Goal: Transaction & Acquisition: Purchase product/service

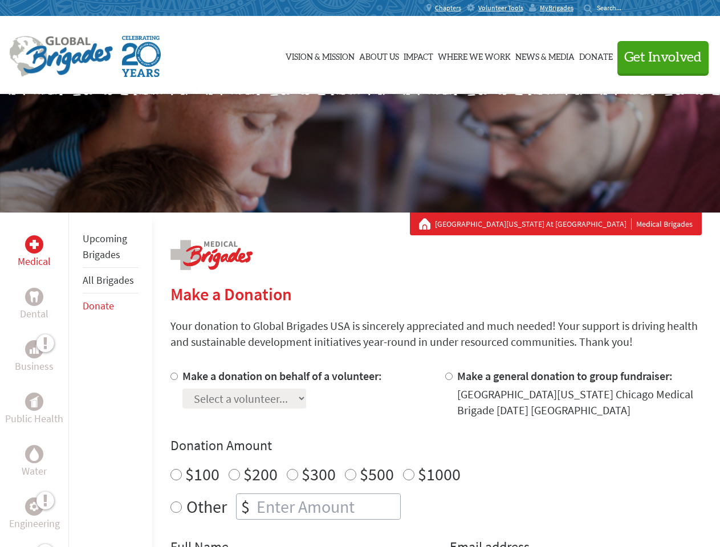
click at [629, 8] on div "Search for:" at bounding box center [606, 7] width 46 height 9
click at [657, 57] on span "Get Involved" at bounding box center [662, 58] width 77 height 14
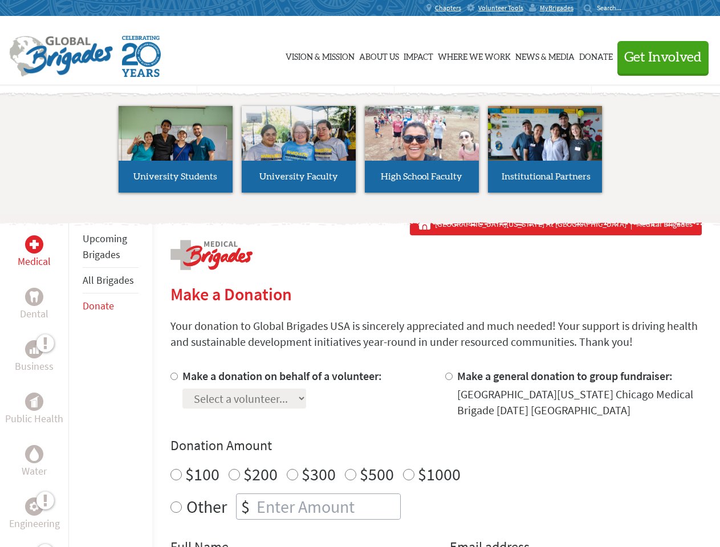
click at [360, 153] on li "High School Faculty" at bounding box center [421, 149] width 123 height 105
click at [75, 379] on div "Upcoming Brigades All Brigades Donate" at bounding box center [110, 486] width 84 height 547
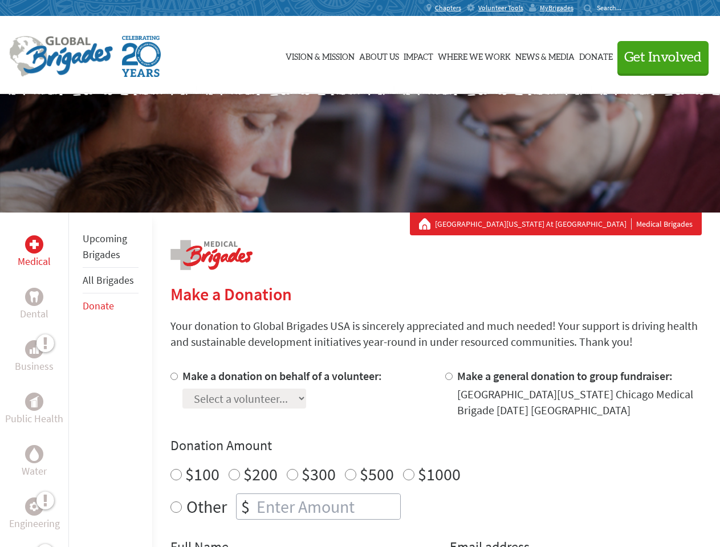
click at [435, 457] on div "Donation Amount $100 $200 $300 $500 $1000 Other $" at bounding box center [435, 477] width 531 height 83
click at [173, 376] on input "Make a donation on behalf of a volunteer:" at bounding box center [173, 376] width 7 height 7
radio input "true"
click at [448, 376] on input "Make a general donation to group fundraiser:" at bounding box center [448, 376] width 7 height 7
radio input "true"
